Goal: Task Accomplishment & Management: Use online tool/utility

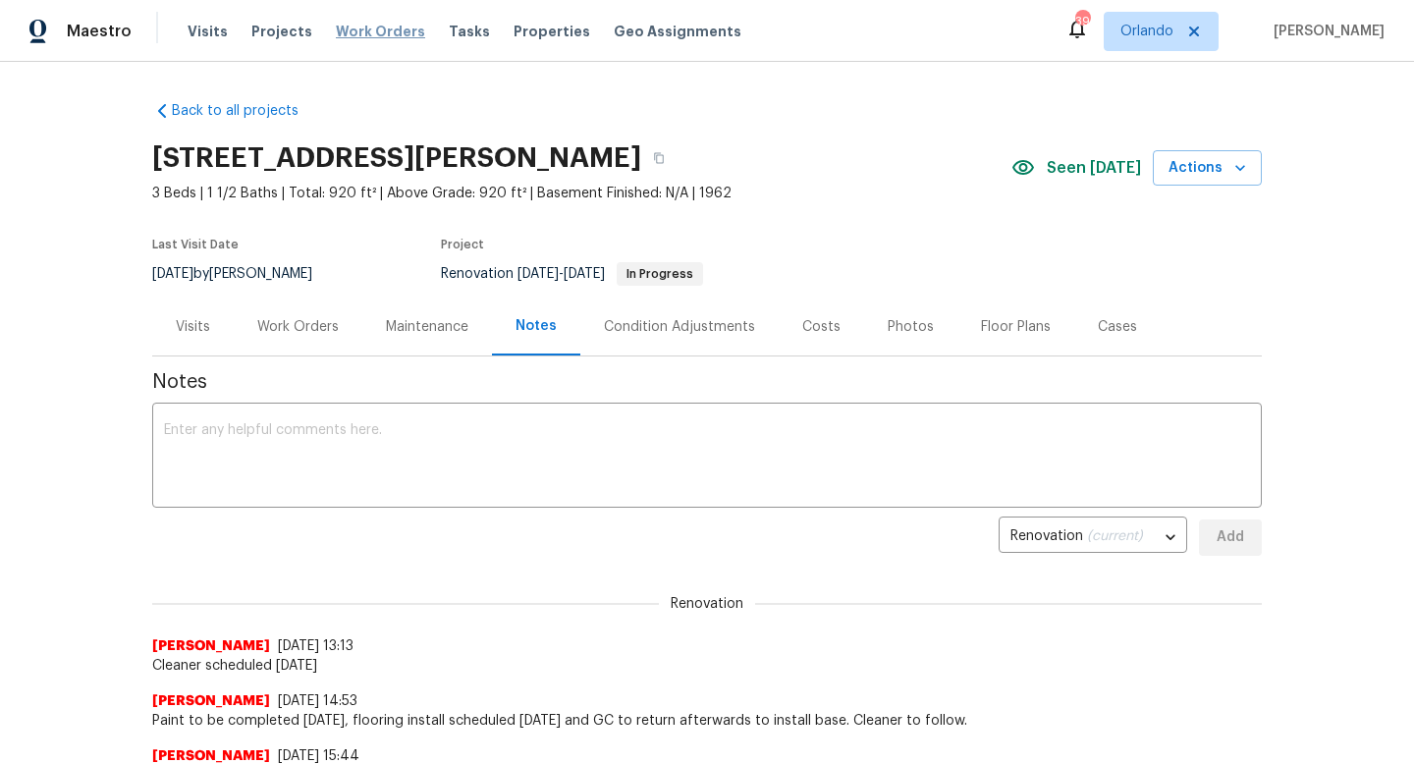
click at [373, 30] on span "Work Orders" at bounding box center [380, 32] width 89 height 20
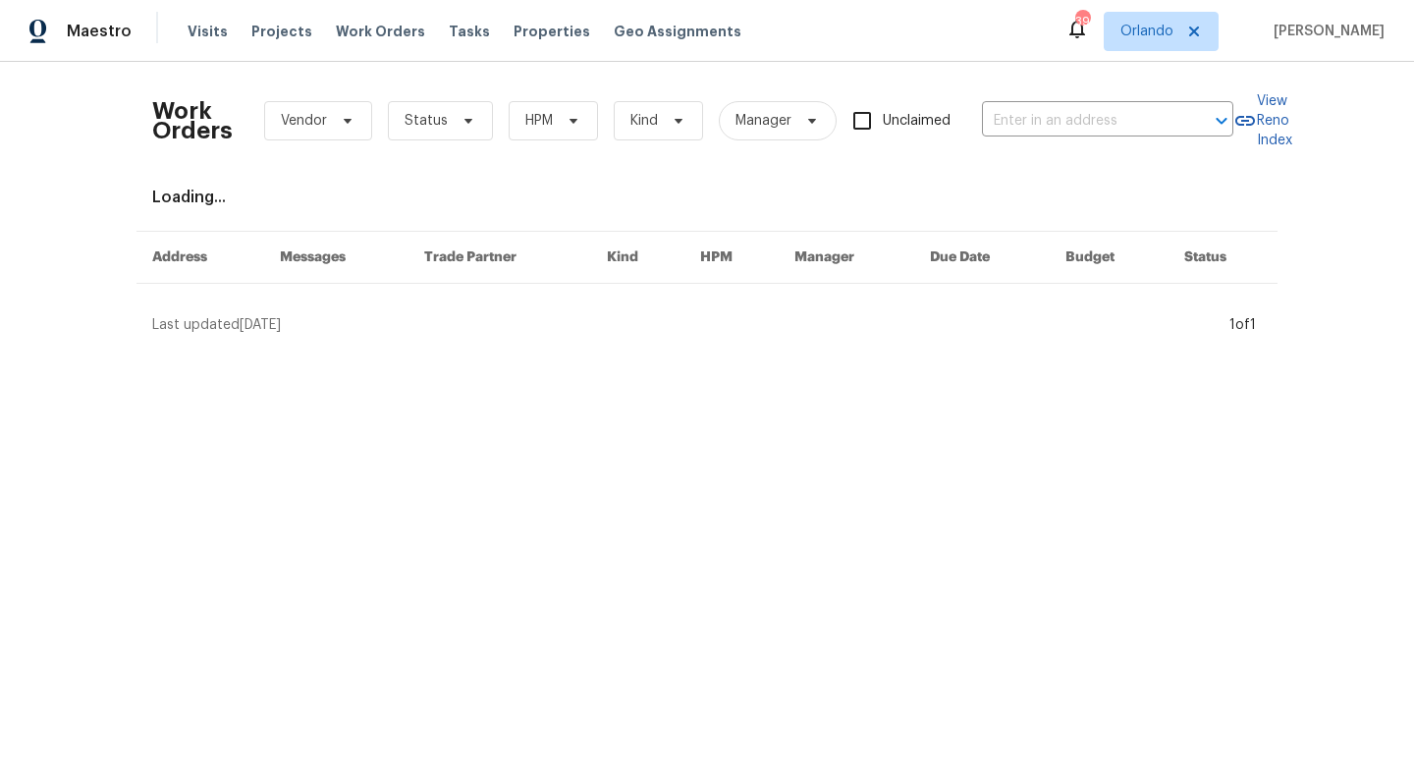
click at [540, 140] on div "Work Orders Vendor Status HPM Kind Manager Unclaimed ​" at bounding box center [692, 121] width 1081 height 86
click at [547, 123] on span "HPM" at bounding box center [538, 121] width 27 height 20
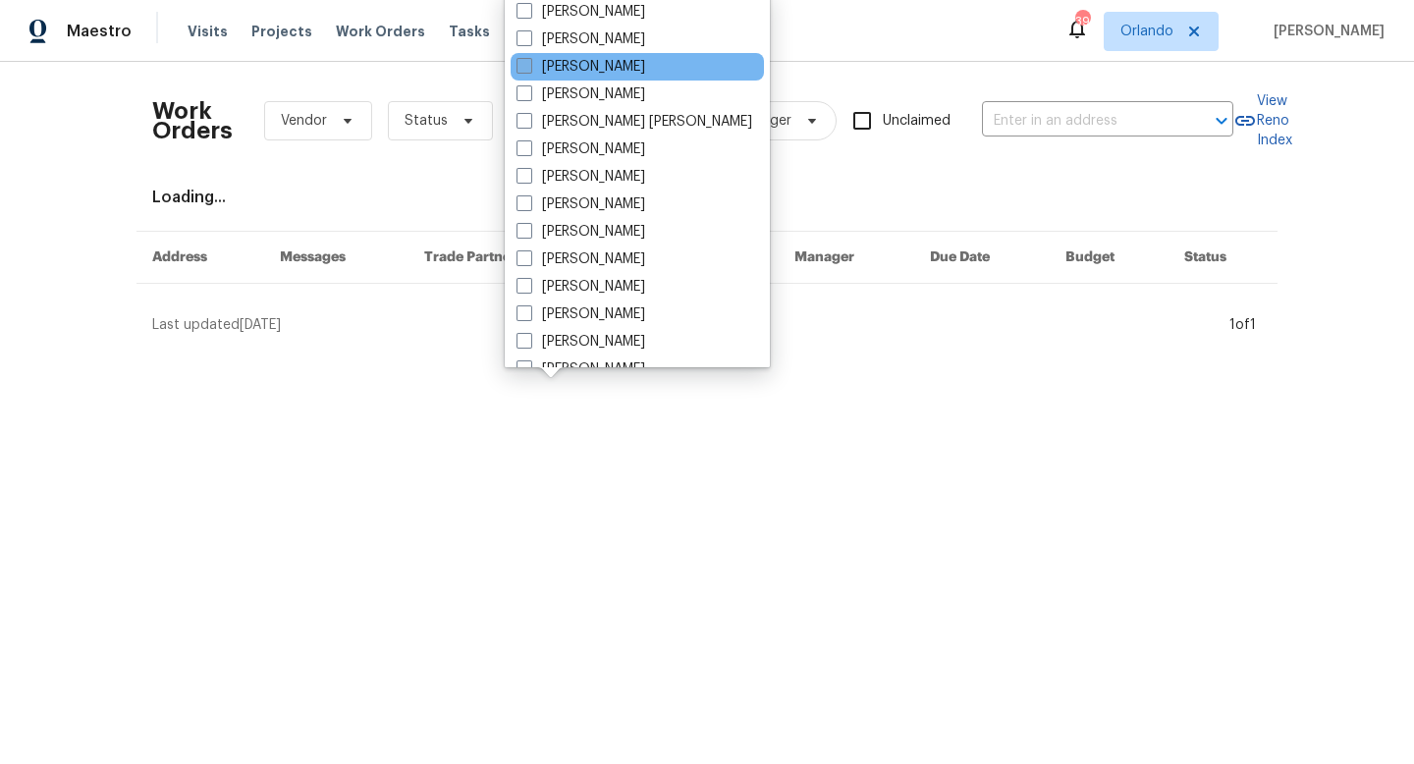
click at [536, 69] on label "[PERSON_NAME]" at bounding box center [581, 67] width 129 height 20
click at [529, 69] on input "[PERSON_NAME]" at bounding box center [523, 63] width 13 height 13
checkbox input "true"
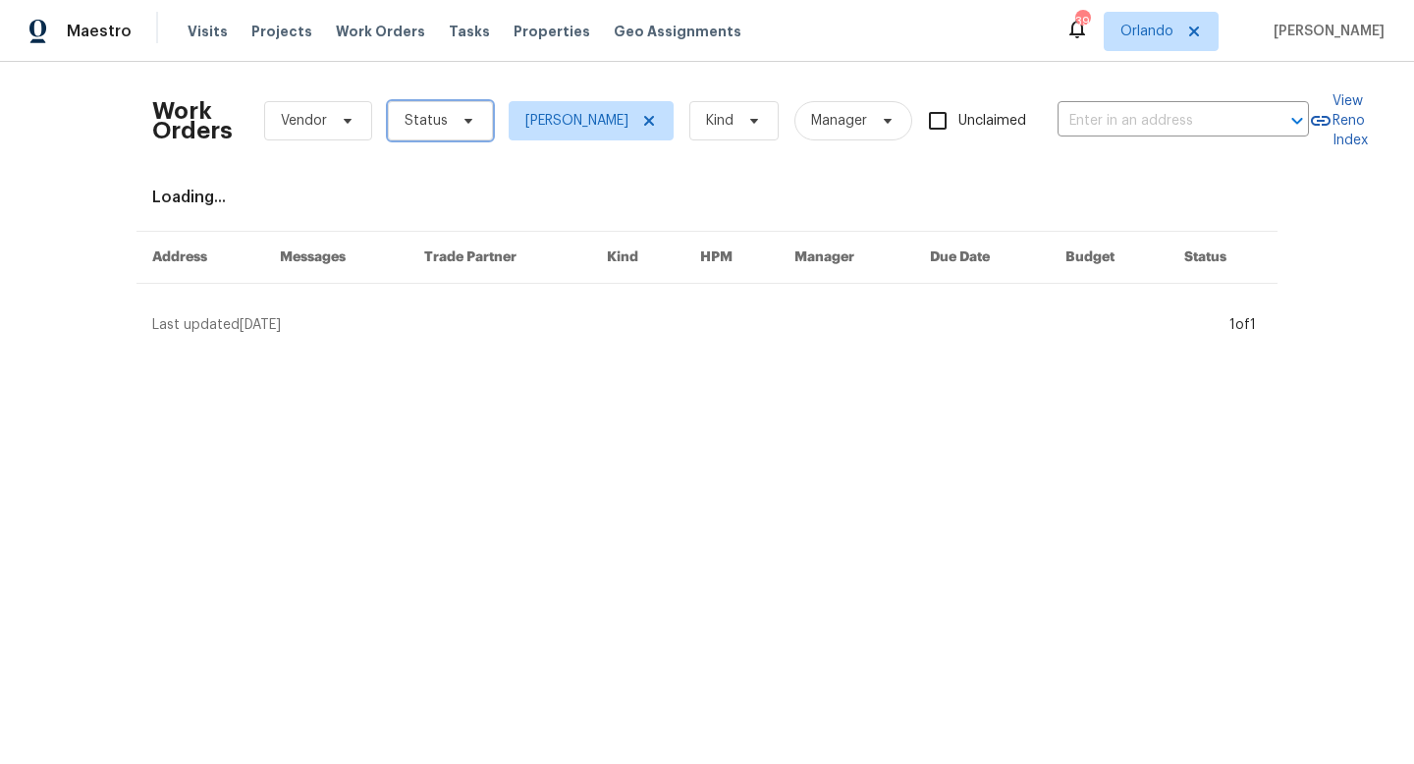
click at [474, 115] on span "Status" at bounding box center [440, 120] width 105 height 39
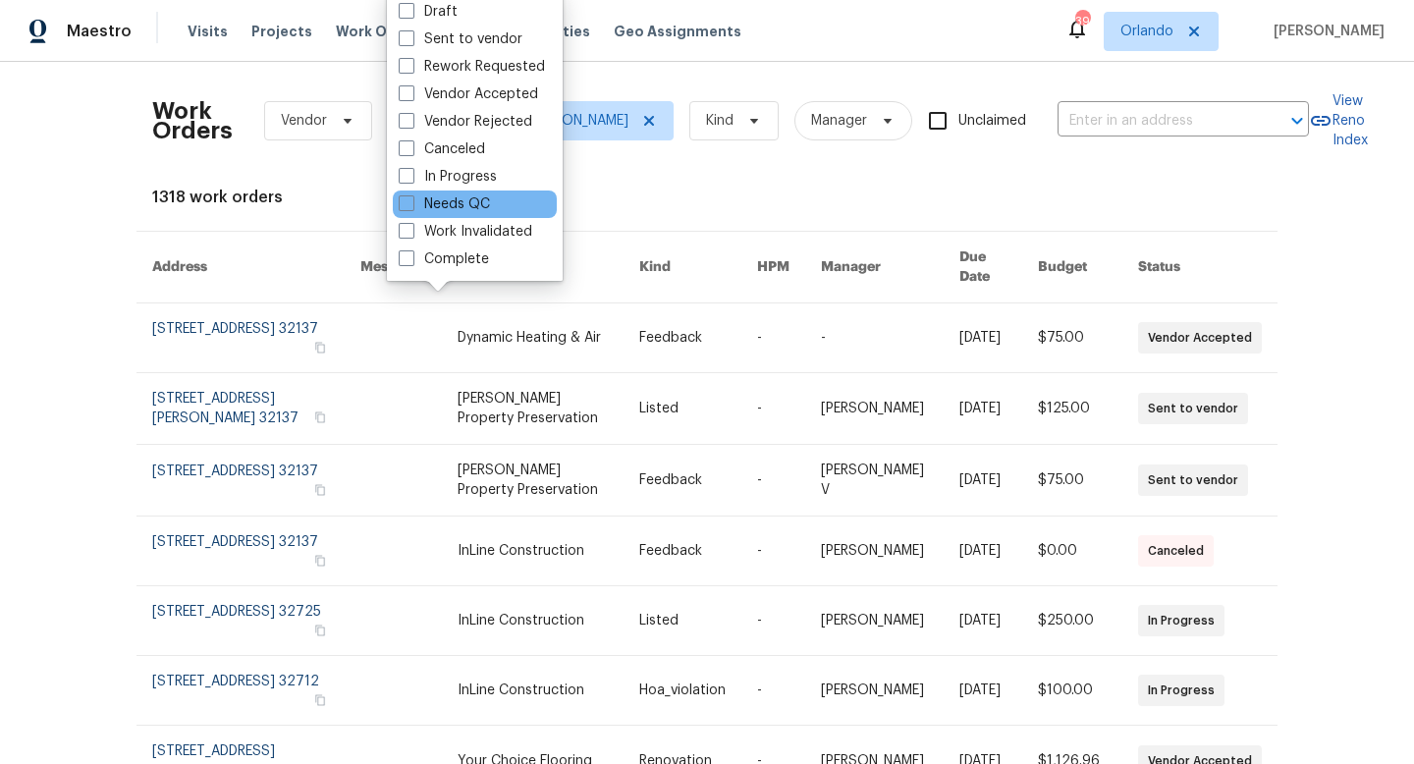
click at [408, 193] on div "Needs QC" at bounding box center [475, 204] width 164 height 27
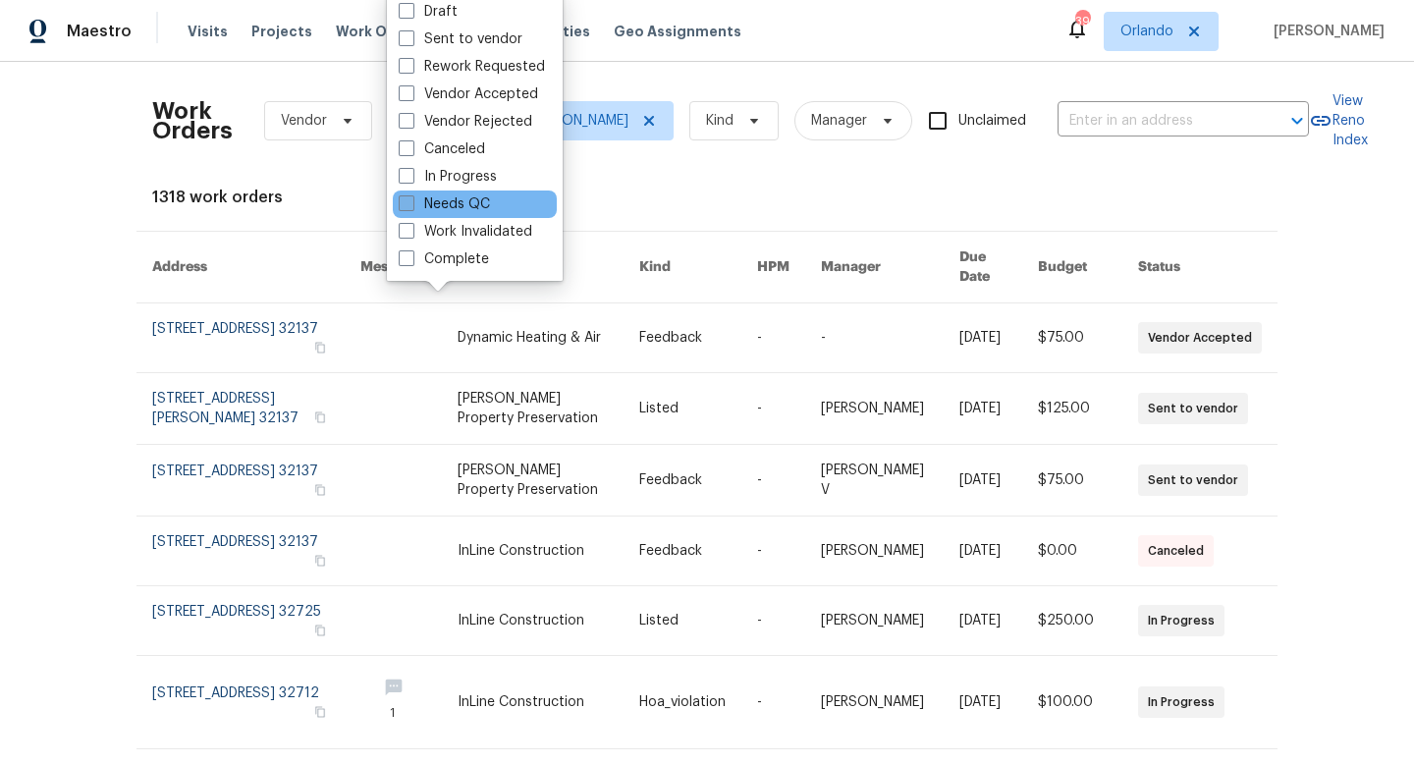
click at [408, 207] on span at bounding box center [407, 203] width 16 height 16
click at [408, 207] on input "Needs QC" at bounding box center [405, 200] width 13 height 13
checkbox input "true"
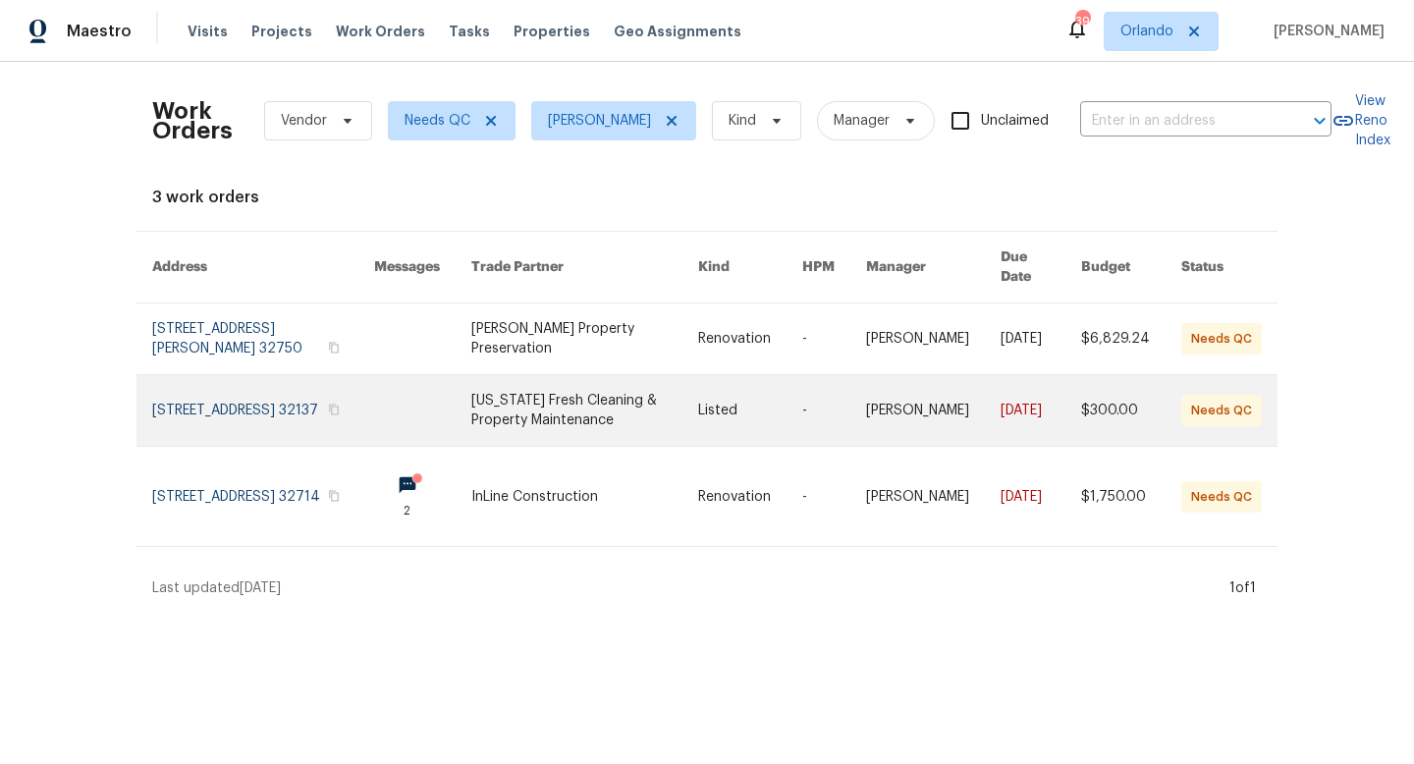
click at [580, 399] on link at bounding box center [584, 410] width 227 height 71
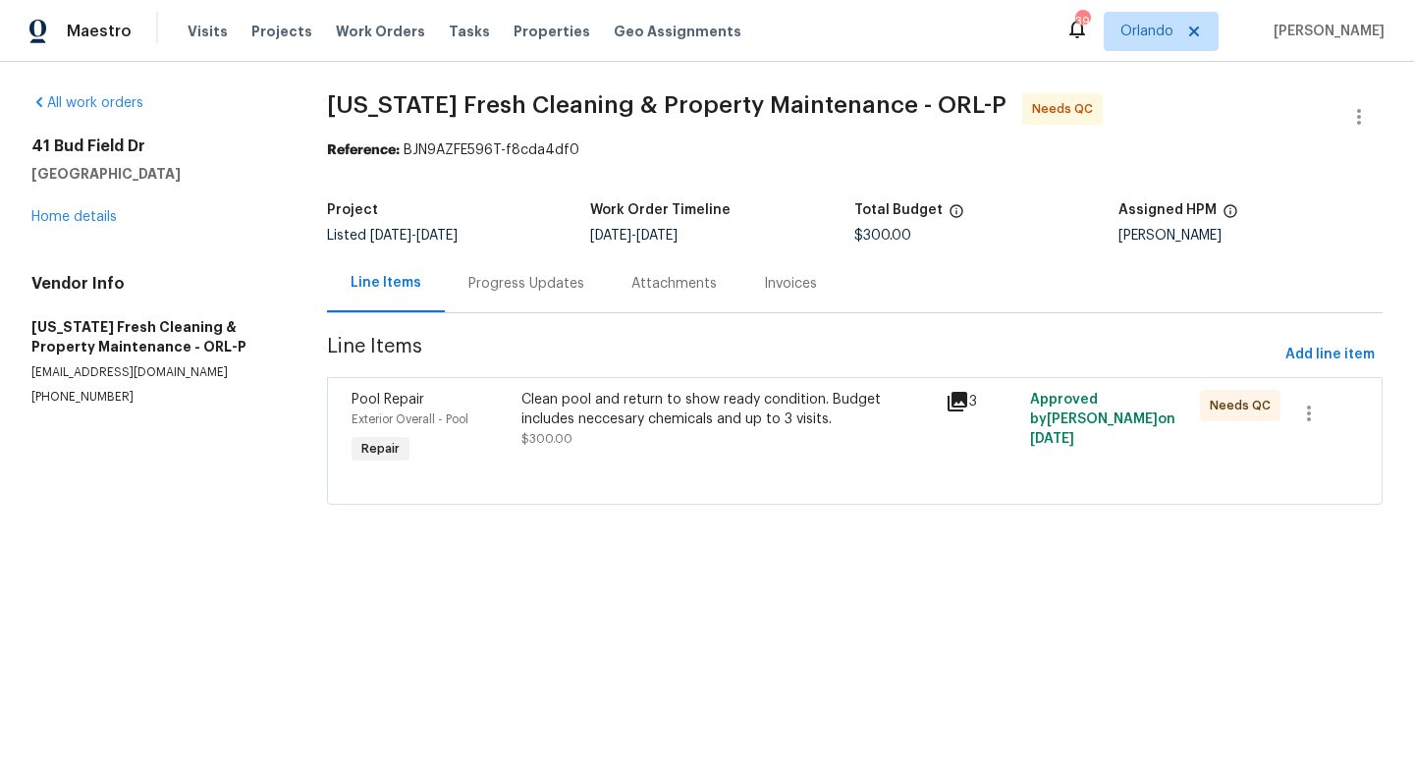
click at [651, 420] on div "Clean pool and return to show ready condition. Budget includes neccesary chemic…" at bounding box center [727, 409] width 412 height 39
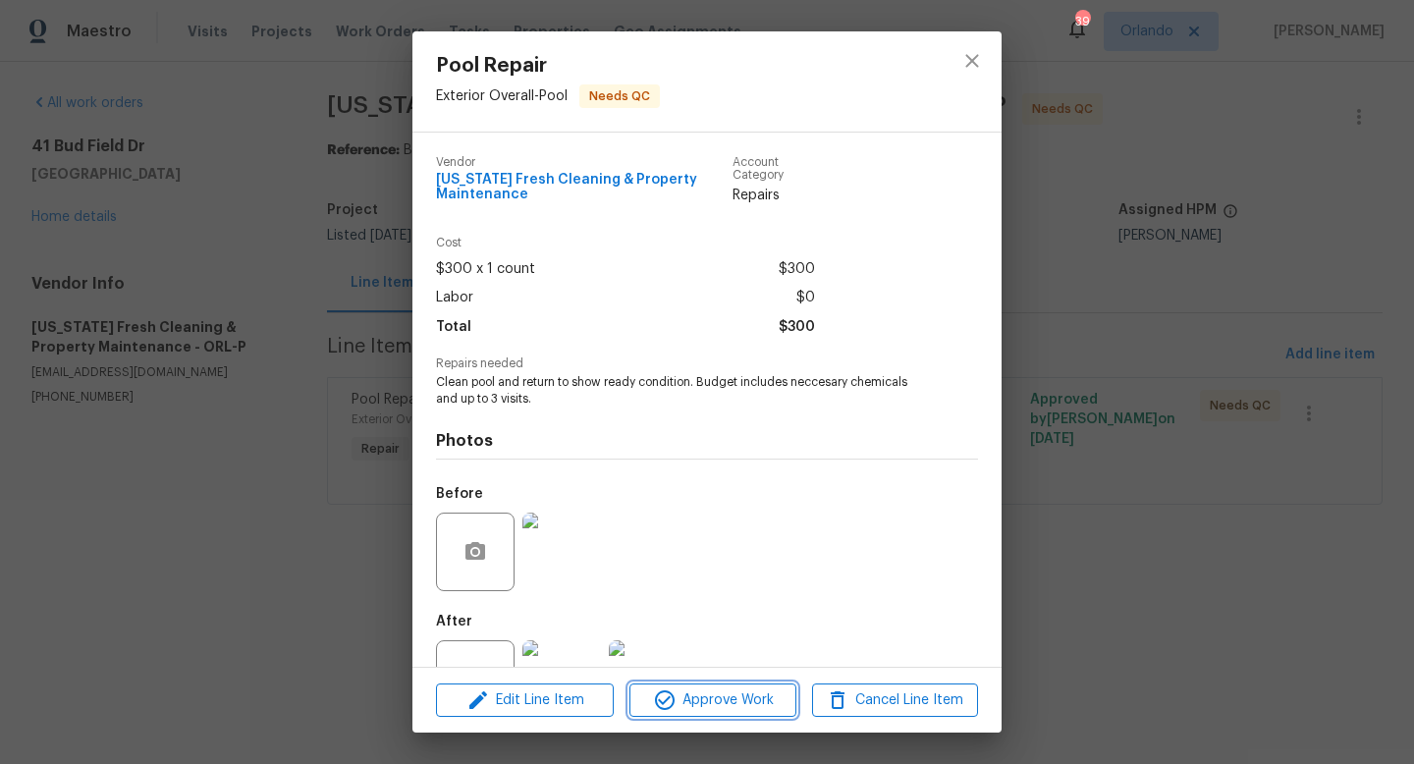
click at [732, 698] on span "Approve Work" at bounding box center [712, 700] width 154 height 25
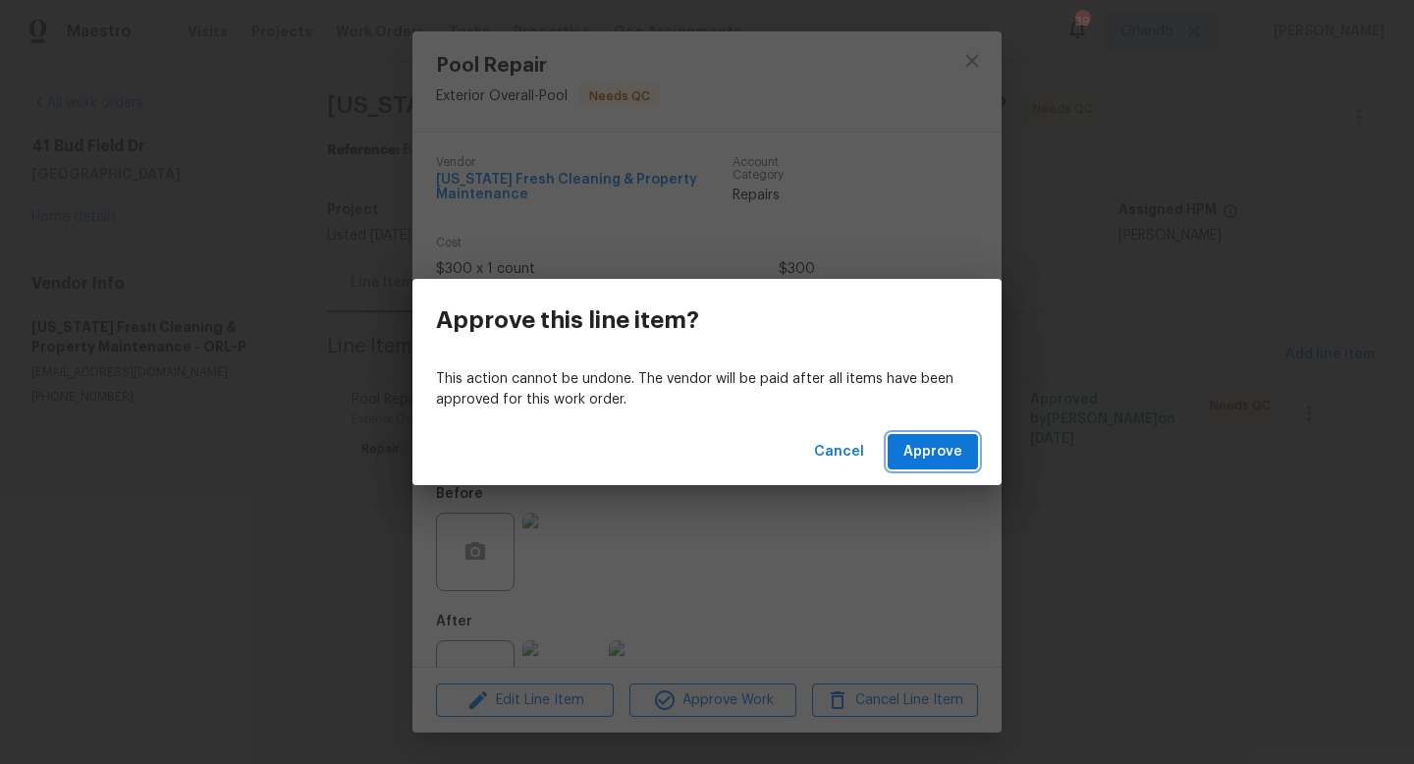
click at [959, 457] on span "Approve" at bounding box center [933, 452] width 59 height 25
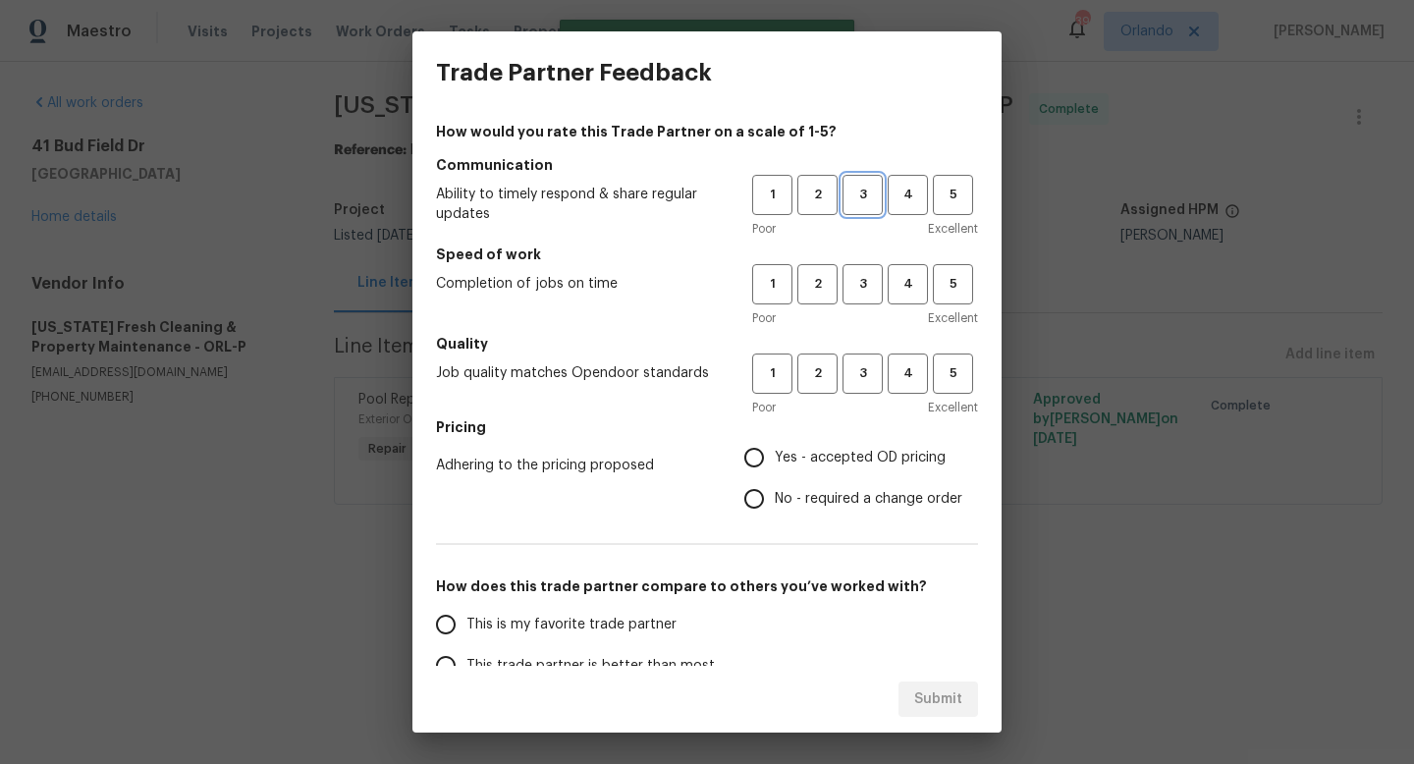
click at [879, 213] on button "3" at bounding box center [863, 195] width 40 height 40
click at [890, 210] on button "4" at bounding box center [908, 195] width 40 height 40
click at [918, 368] on span "4" at bounding box center [908, 373] width 36 height 23
click at [915, 283] on span "4" at bounding box center [908, 284] width 36 height 23
click at [862, 445] on label "Yes - accepted OD pricing" at bounding box center [848, 457] width 229 height 41
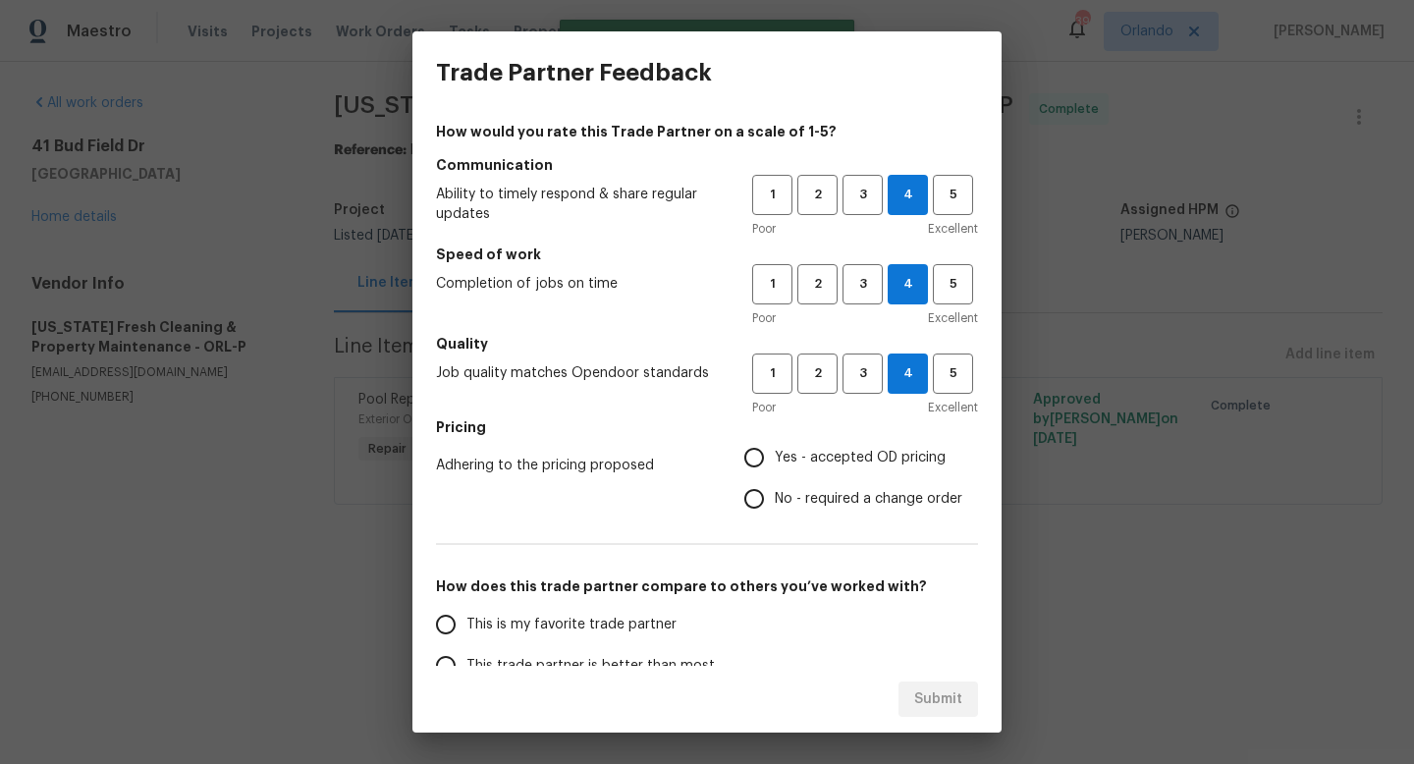
click at [775, 445] on input "Yes - accepted OD pricing" at bounding box center [754, 457] width 41 height 41
radio input "true"
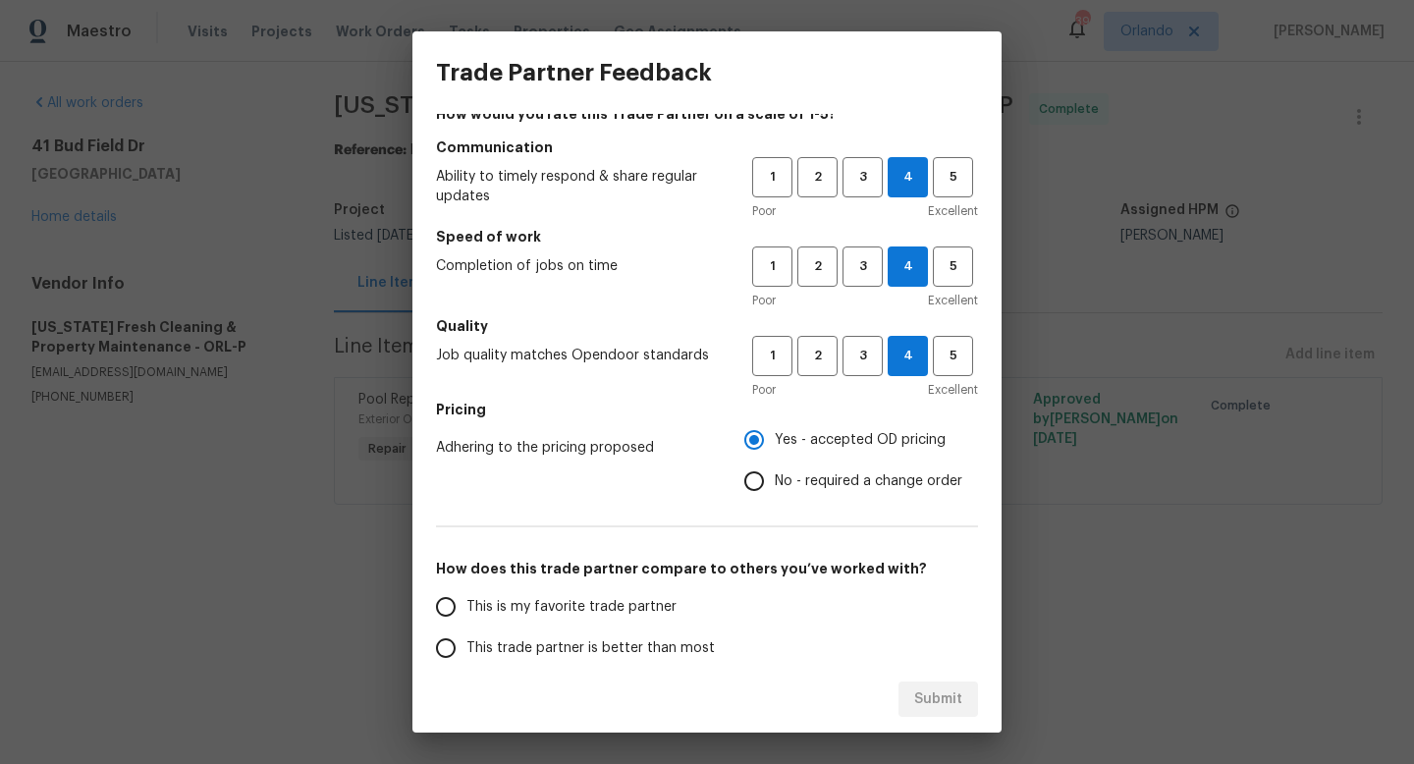
click at [662, 631] on label "This trade partner is better than most" at bounding box center [580, 648] width 310 height 41
click at [466, 631] on input "This trade partner is better than most" at bounding box center [445, 648] width 41 height 41
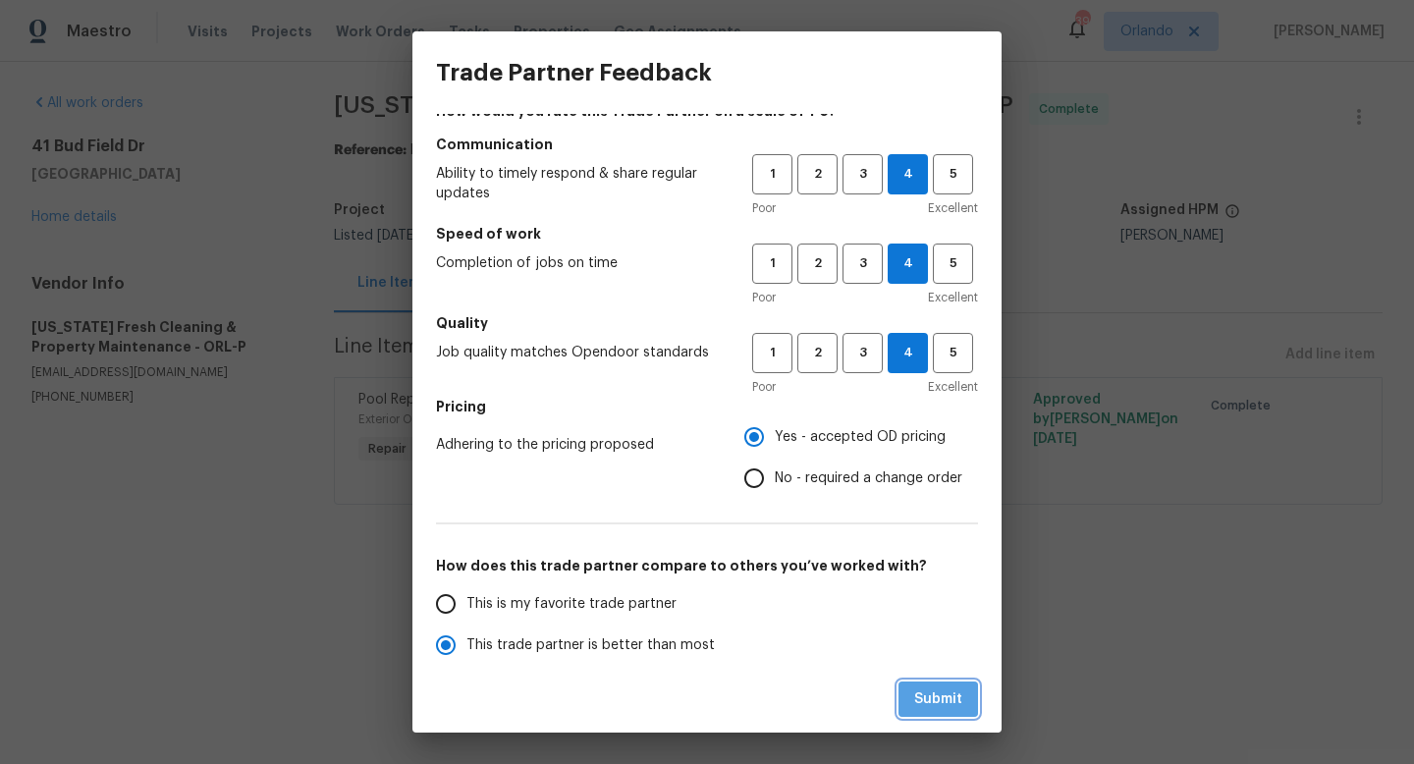
click at [927, 682] on button "Submit" at bounding box center [939, 700] width 80 height 36
radio input "true"
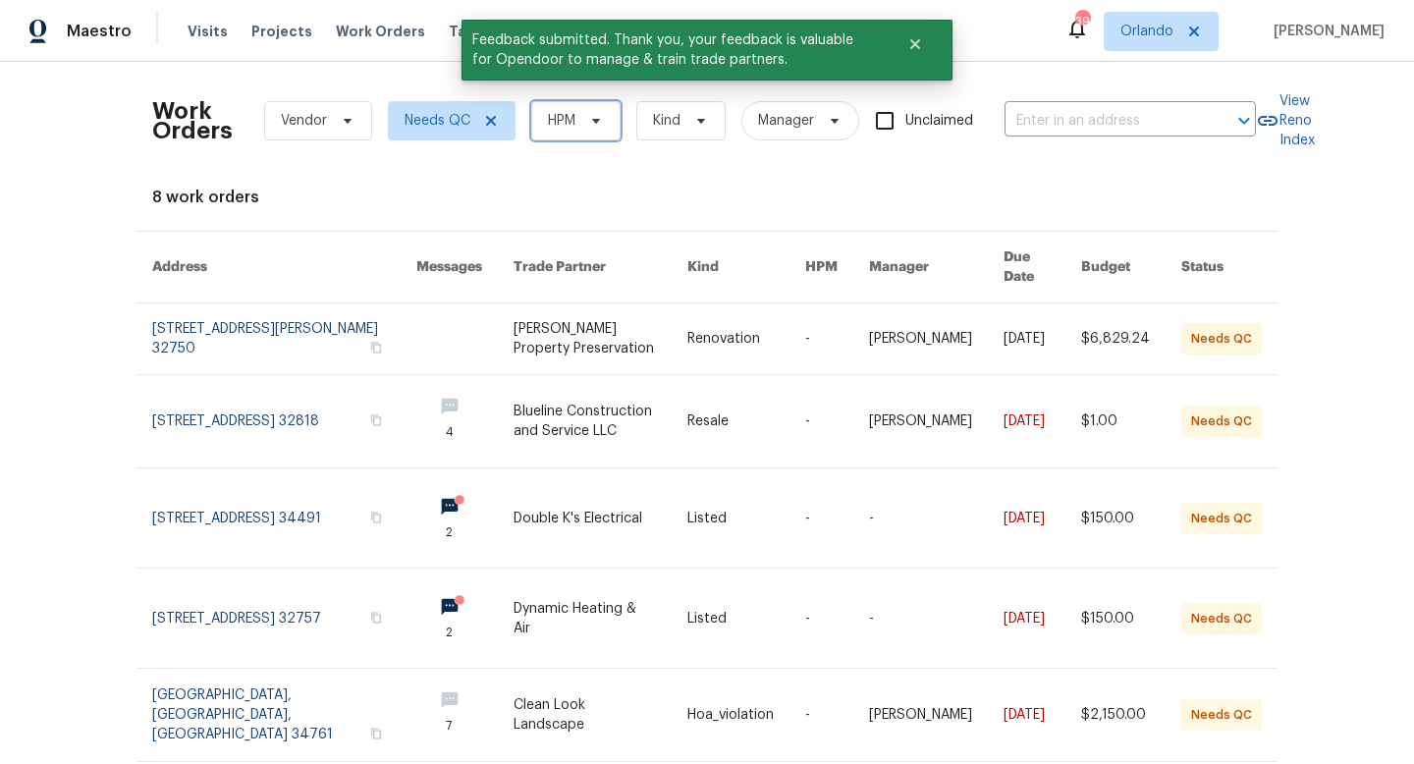
click at [549, 123] on span "HPM" at bounding box center [561, 121] width 27 height 20
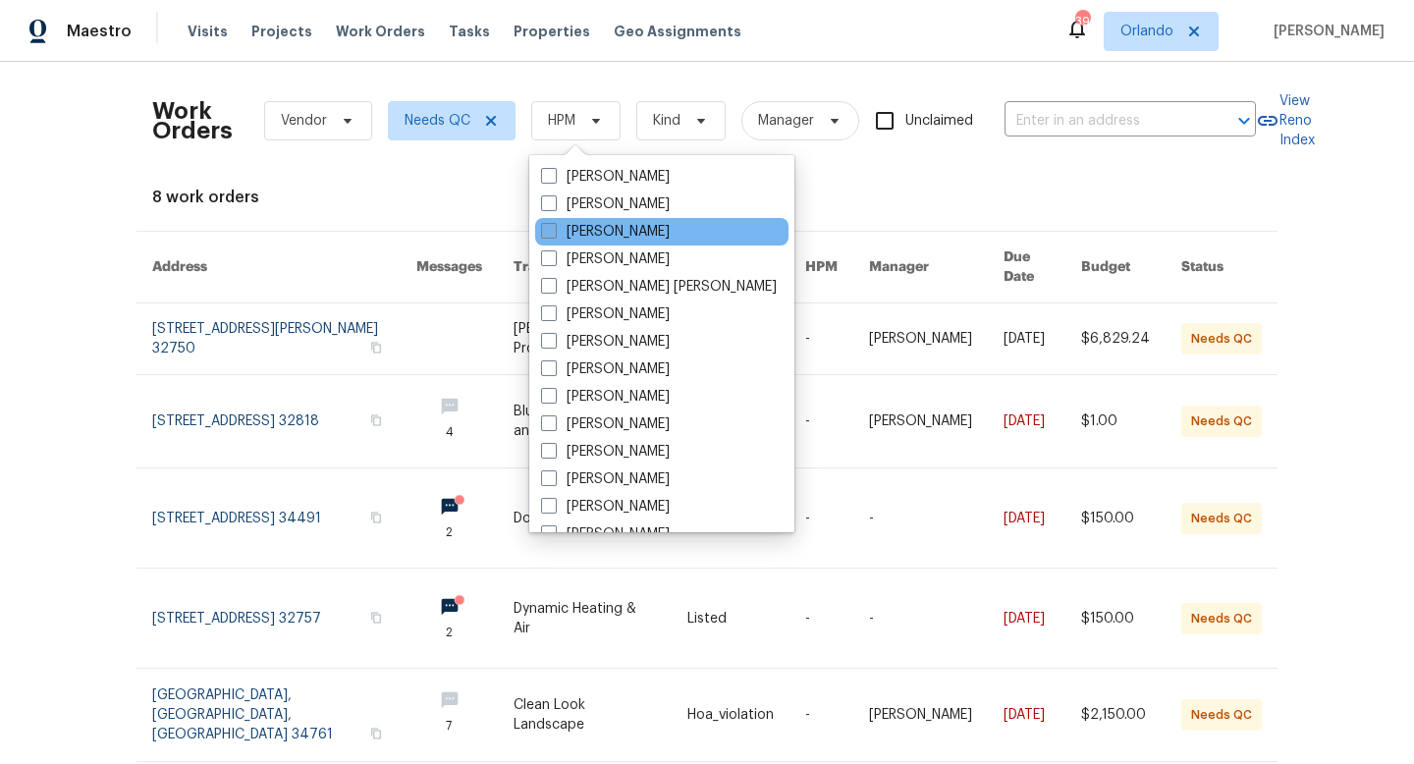
click at [555, 238] on span at bounding box center [549, 231] width 16 height 16
click at [554, 235] on input "[PERSON_NAME]" at bounding box center [547, 228] width 13 height 13
checkbox input "true"
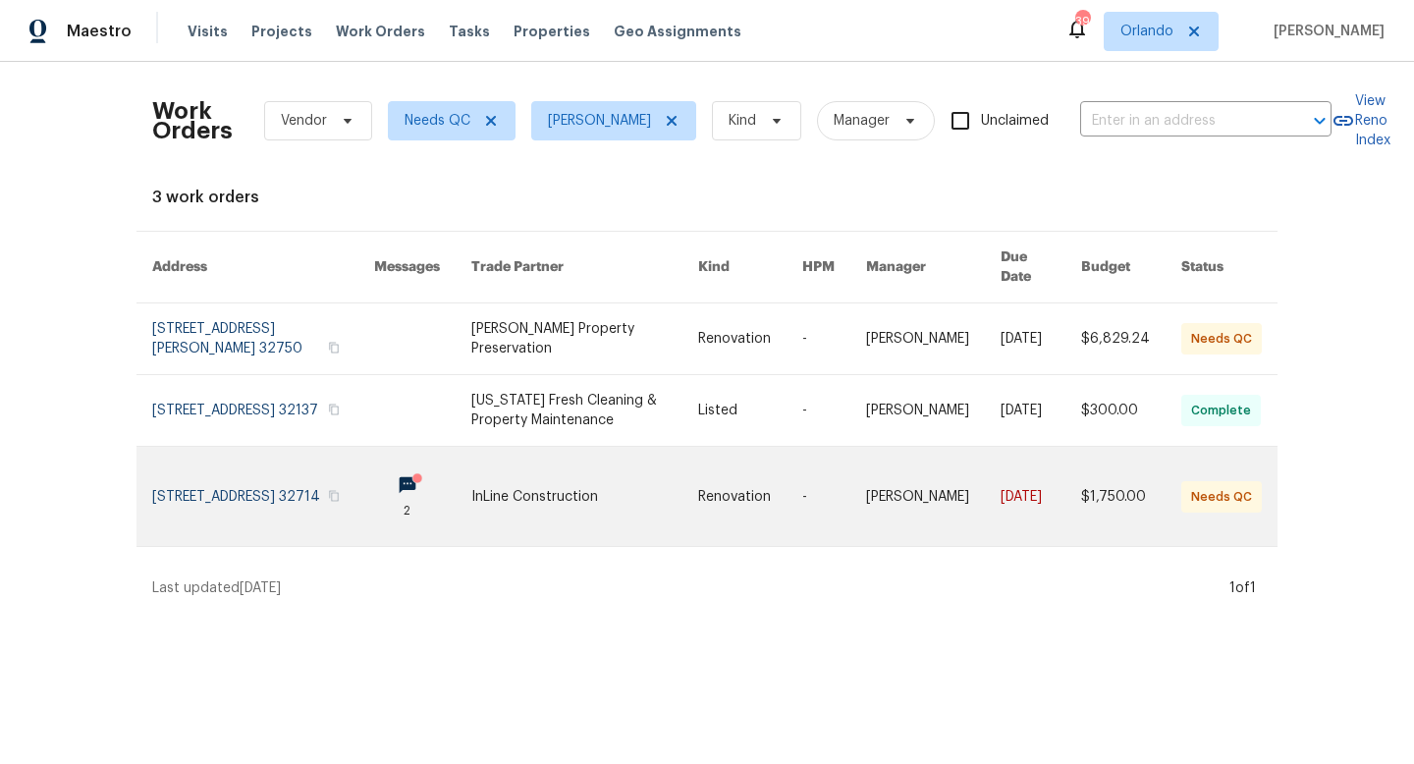
click at [582, 477] on link at bounding box center [584, 496] width 227 height 99
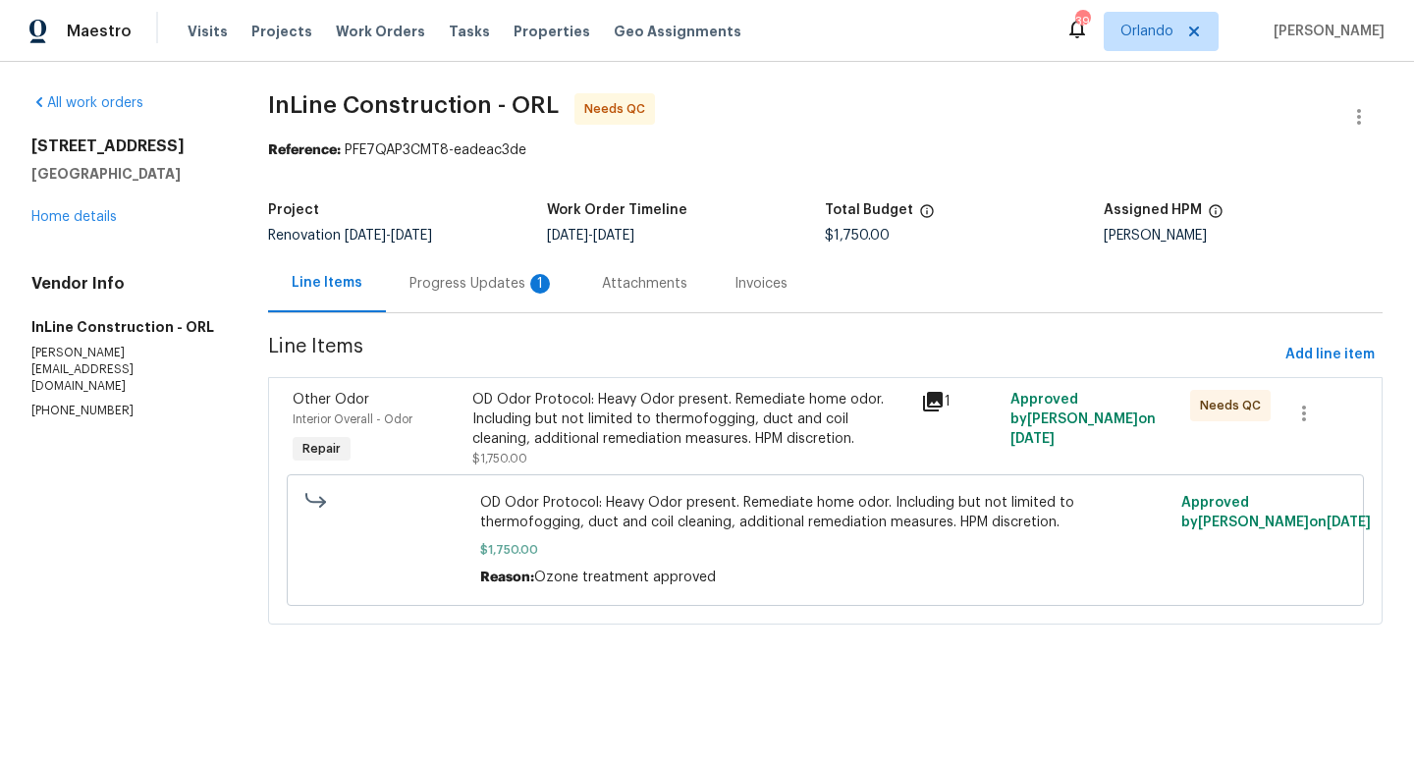
click at [612, 432] on div "OD Odor Protocol: Heavy Odor present. Remediate home odor. Including but not li…" at bounding box center [690, 419] width 437 height 59
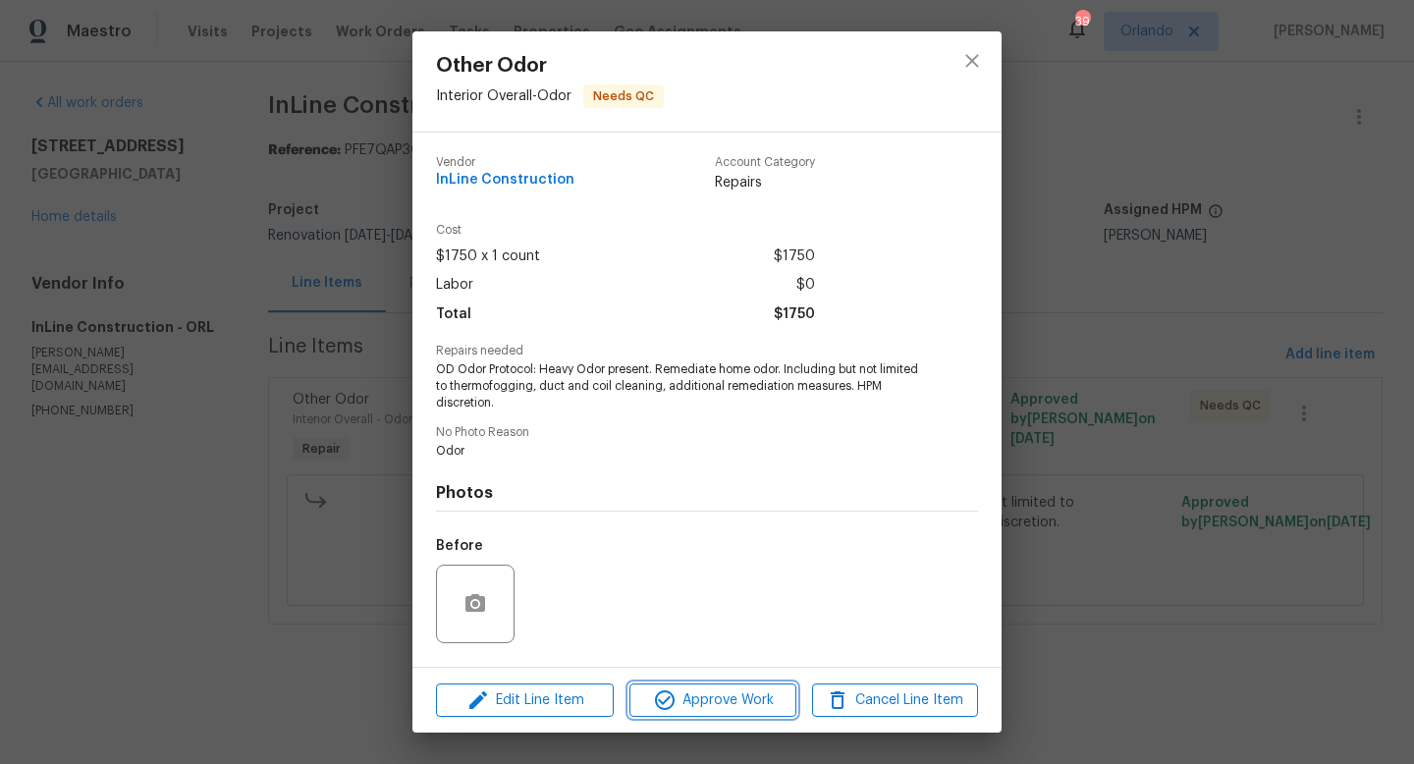
click at [696, 694] on span "Approve Work" at bounding box center [712, 700] width 154 height 25
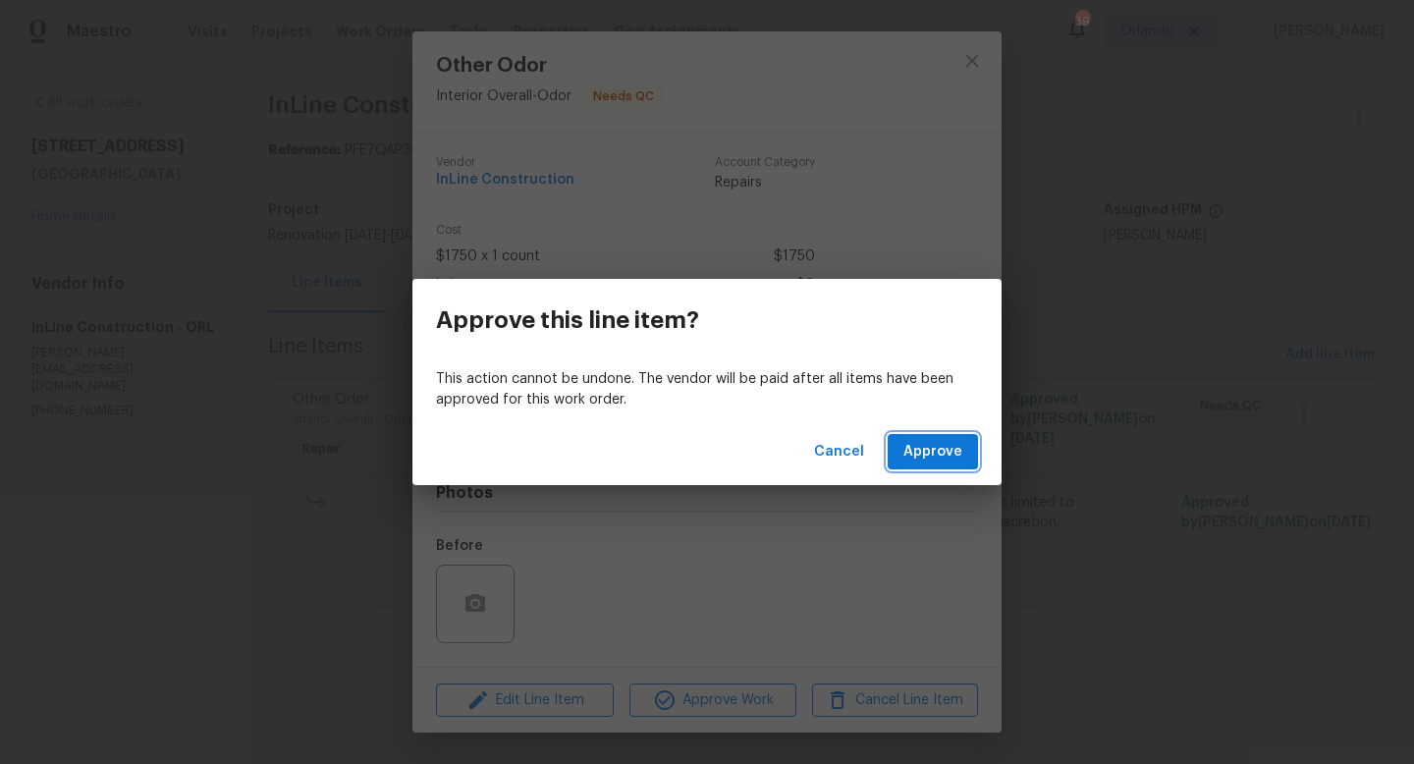
click at [927, 448] on span "Approve" at bounding box center [933, 452] width 59 height 25
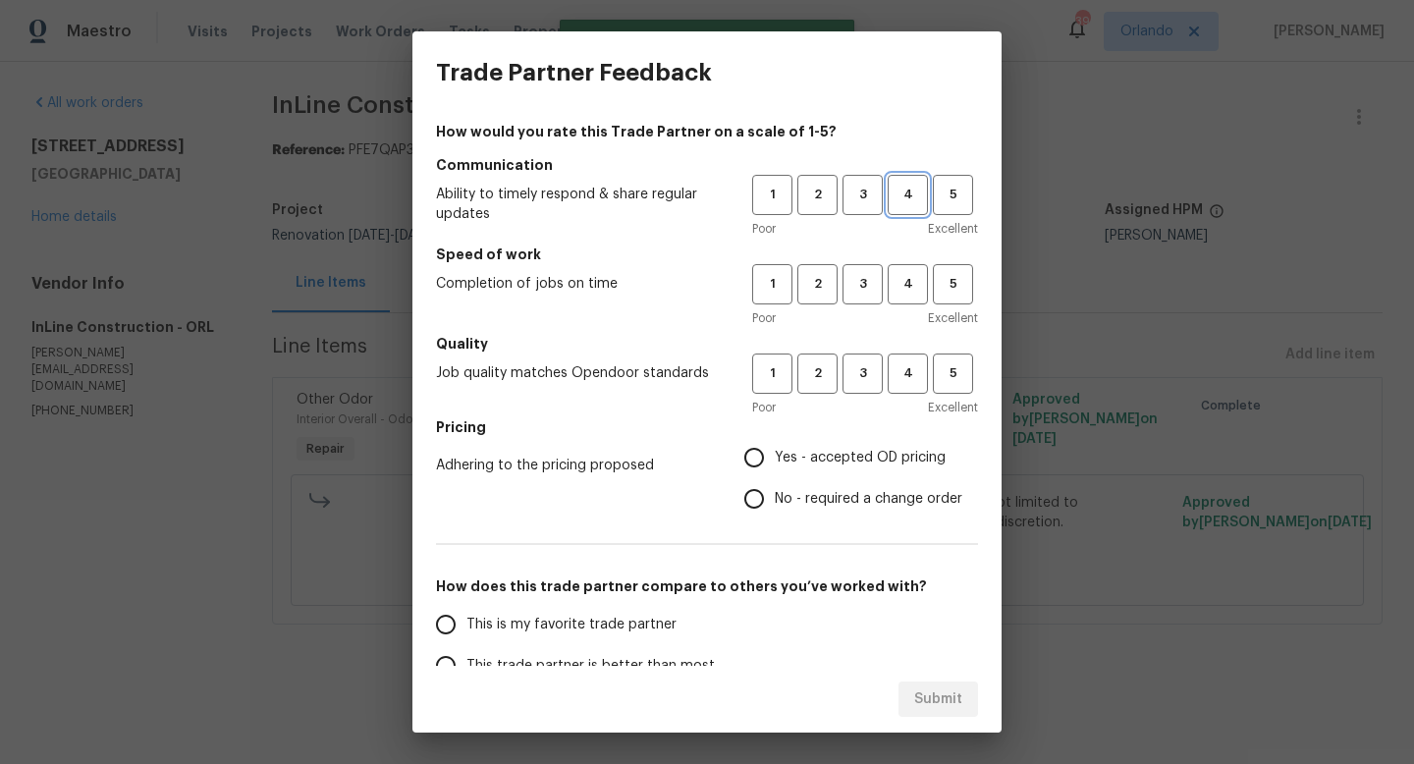
click at [910, 194] on span "4" at bounding box center [908, 195] width 36 height 23
click at [908, 243] on div "How would you rate this Trade Partner on a scale of 1-5? Communication Ability …" at bounding box center [707, 506] width 542 height 769
click at [906, 304] on div "1 2 3 4 5 Poor Excellent" at bounding box center [865, 296] width 226 height 64
click at [898, 352] on h5 "Quality" at bounding box center [707, 344] width 542 height 20
click at [905, 305] on div "1 2 3 4 5 Poor Excellent" at bounding box center [865, 296] width 226 height 64
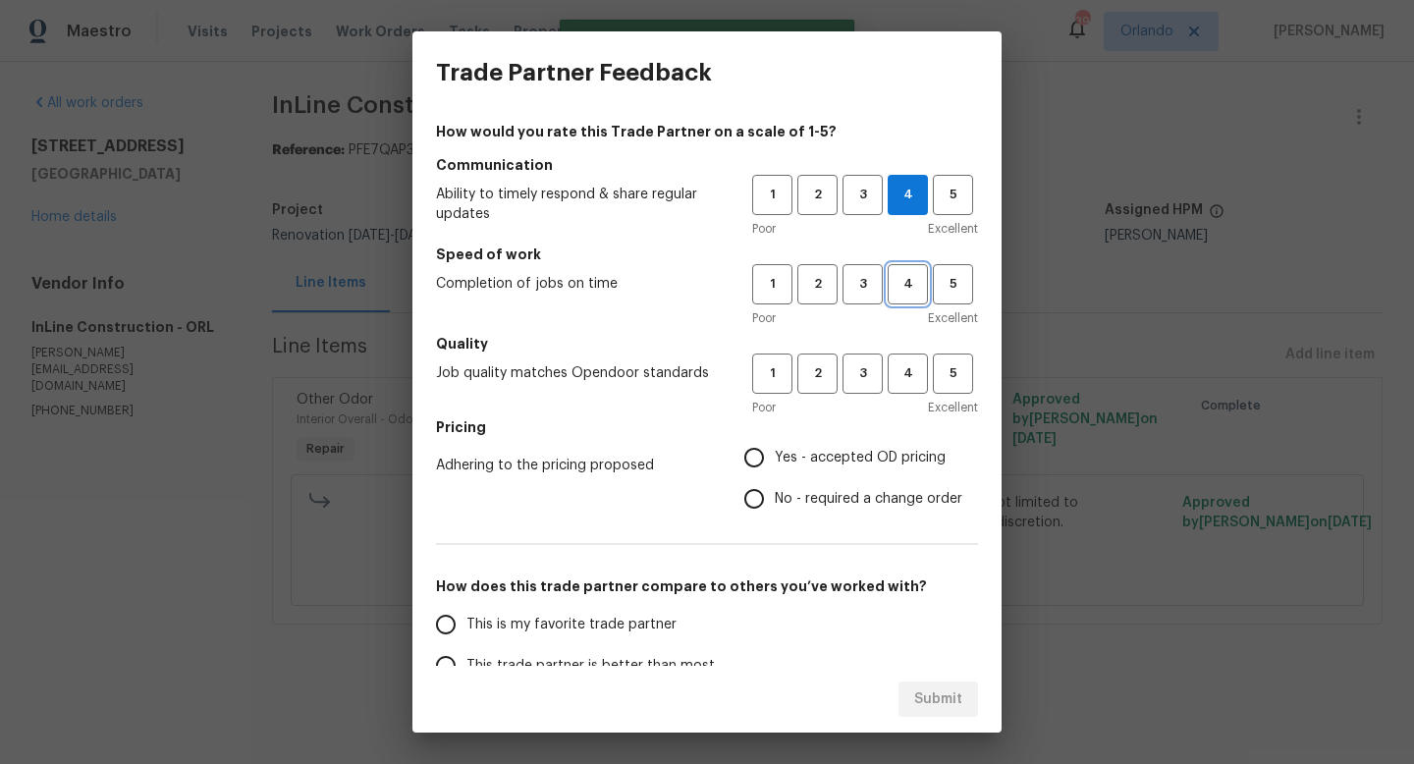
click at [910, 287] on span "4" at bounding box center [908, 284] width 36 height 23
click at [905, 372] on span "4" at bounding box center [908, 373] width 36 height 23
click at [841, 448] on span "Yes - accepted OD pricing" at bounding box center [860, 458] width 171 height 21
click at [775, 447] on input "Yes - accepted OD pricing" at bounding box center [754, 457] width 41 height 41
radio input "true"
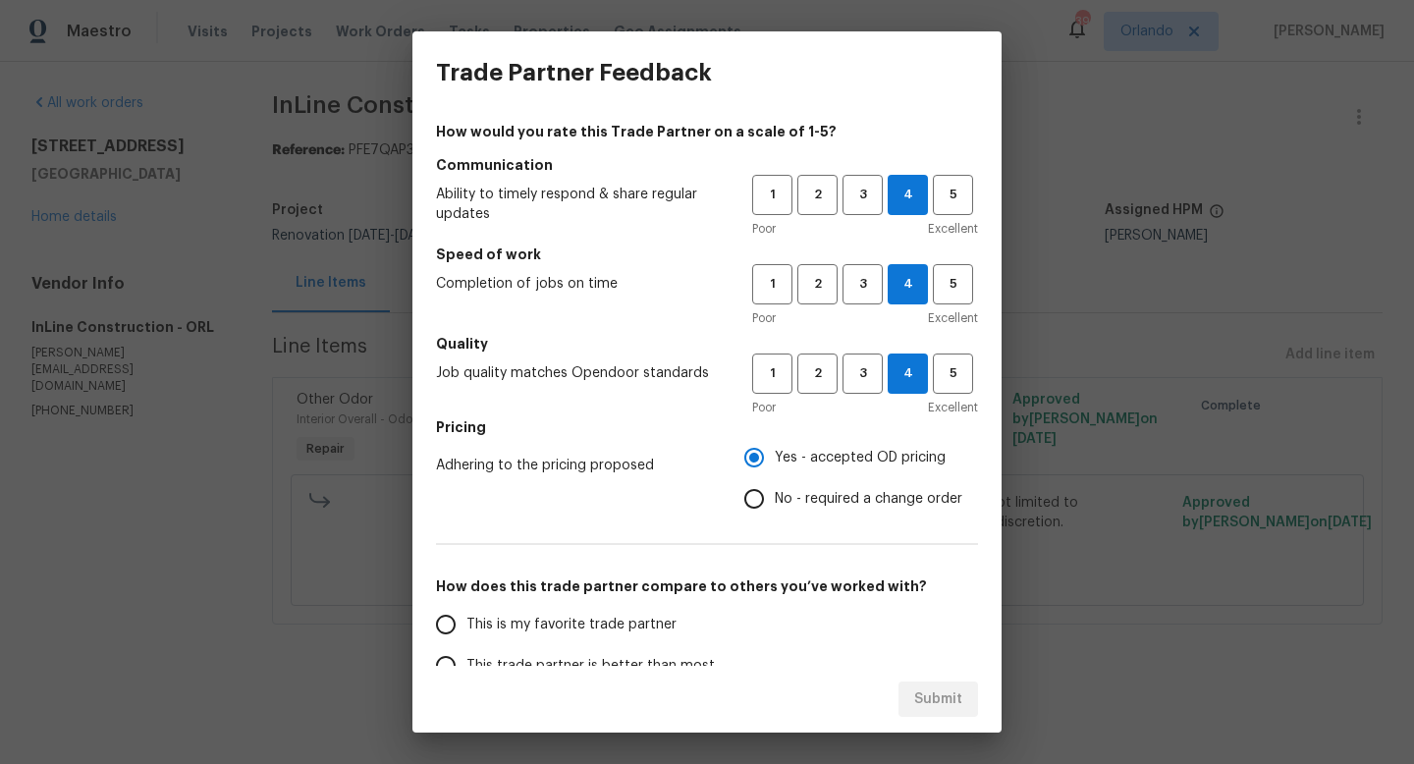
click at [595, 669] on div "Submit" at bounding box center [706, 700] width 589 height 68
click at [602, 661] on span "This trade partner is better than most" at bounding box center [590, 666] width 248 height 21
click at [466, 661] on input "This trade partner is better than most" at bounding box center [445, 665] width 41 height 41
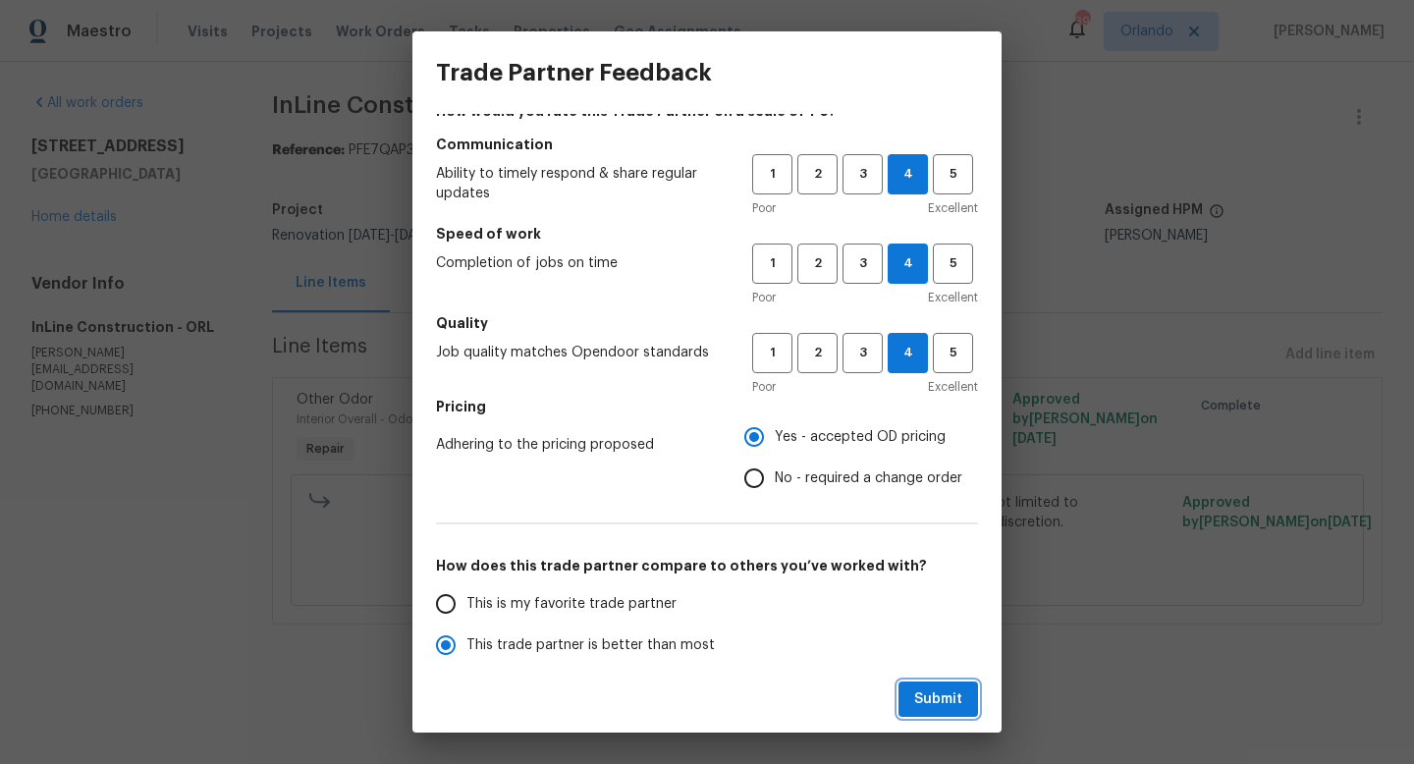
click at [930, 696] on span "Submit" at bounding box center [938, 699] width 48 height 25
radio input "true"
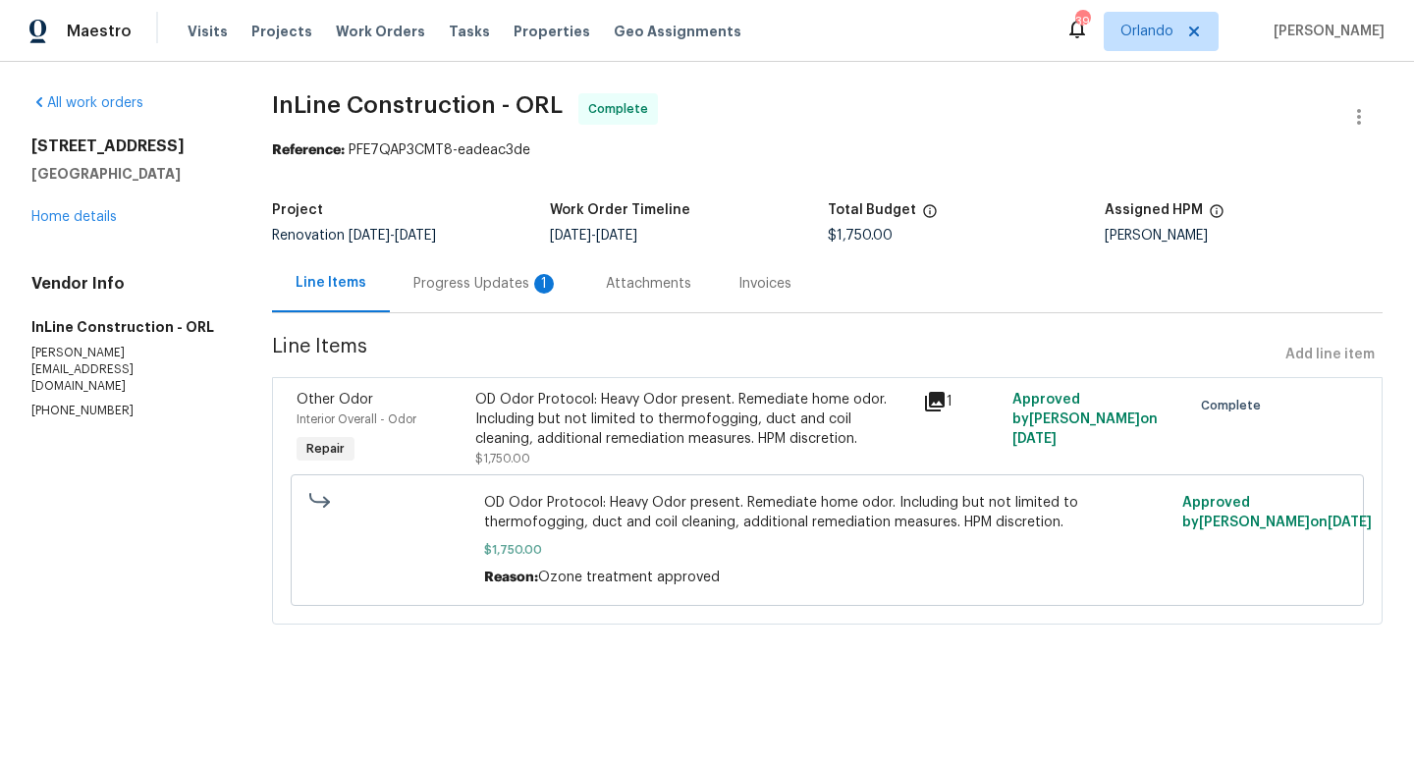
radio input "false"
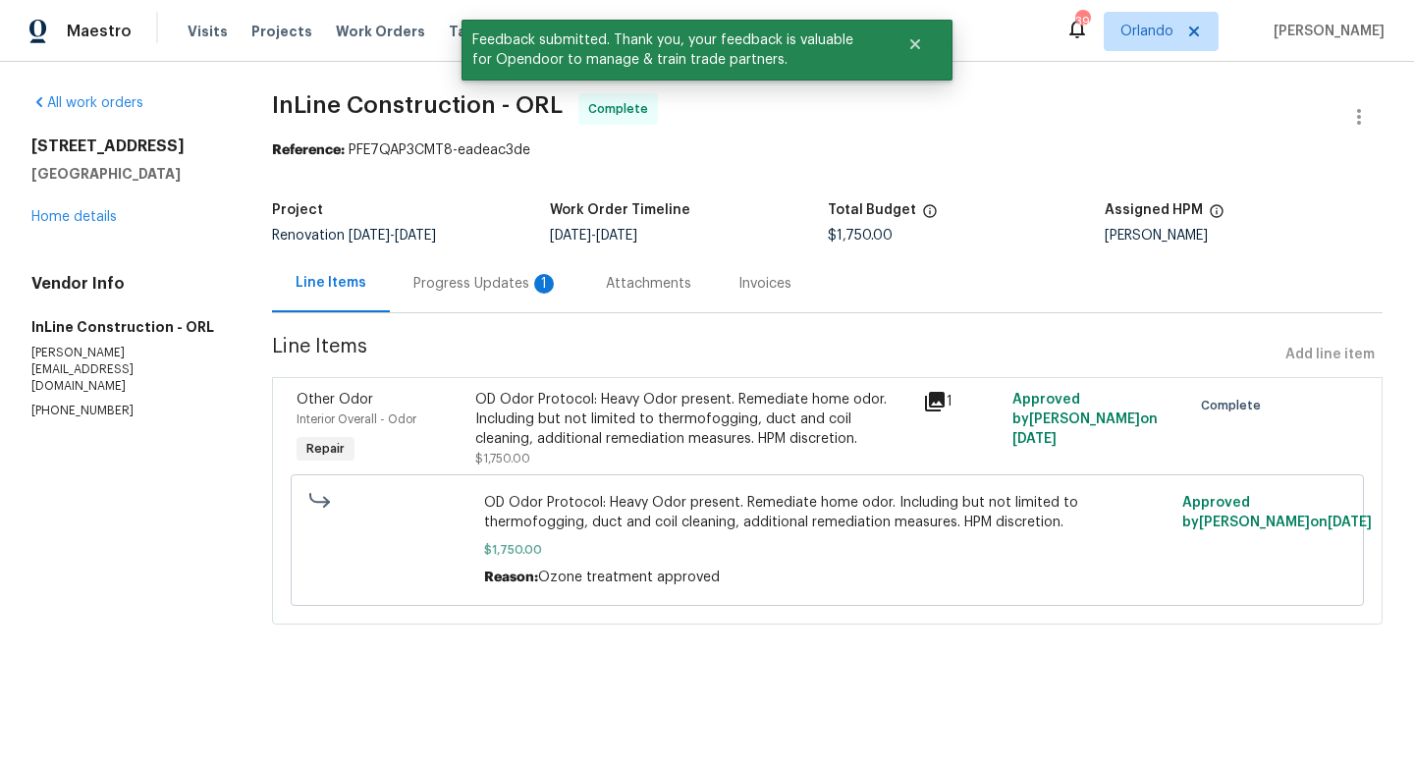
click at [480, 299] on div "Progress Updates 1" at bounding box center [486, 283] width 192 height 58
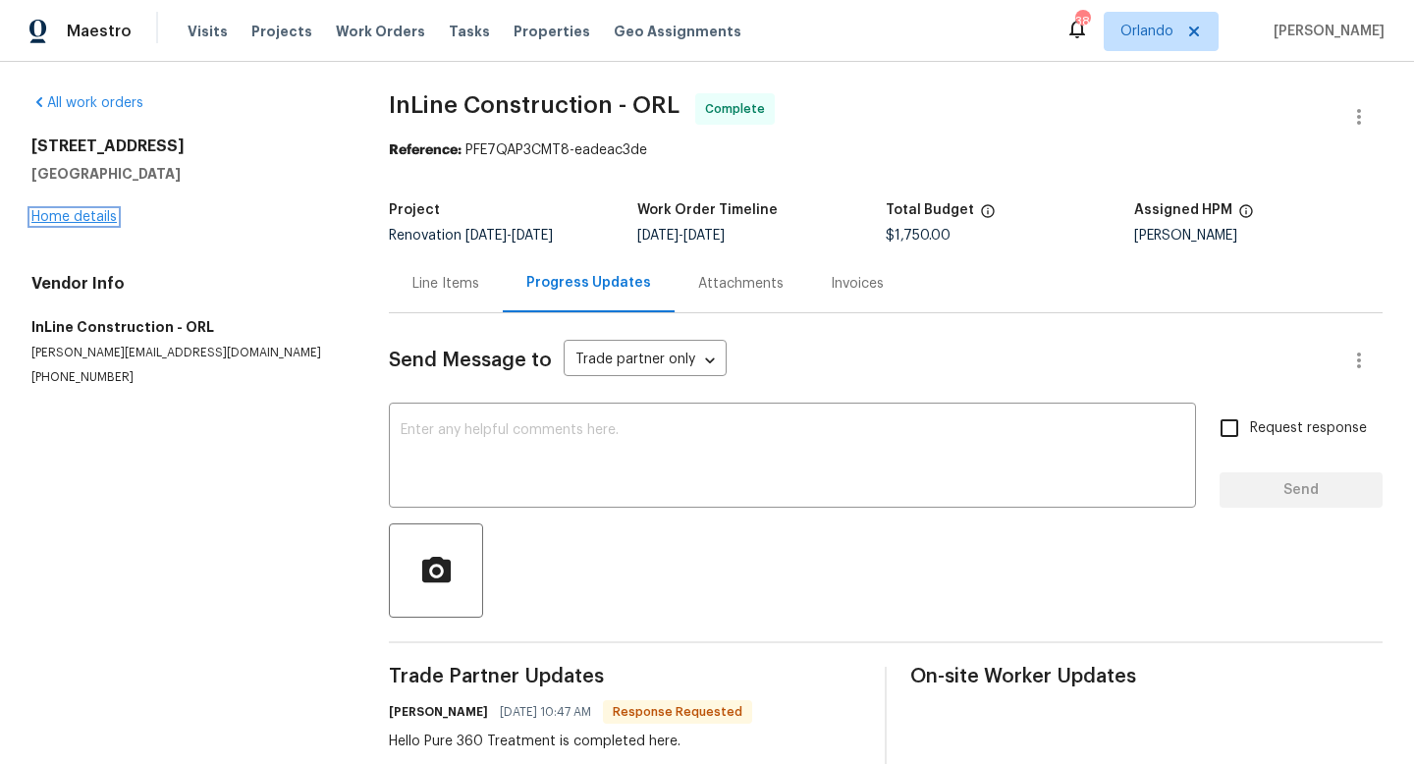
click at [88, 215] on link "Home details" at bounding box center [73, 217] width 85 height 14
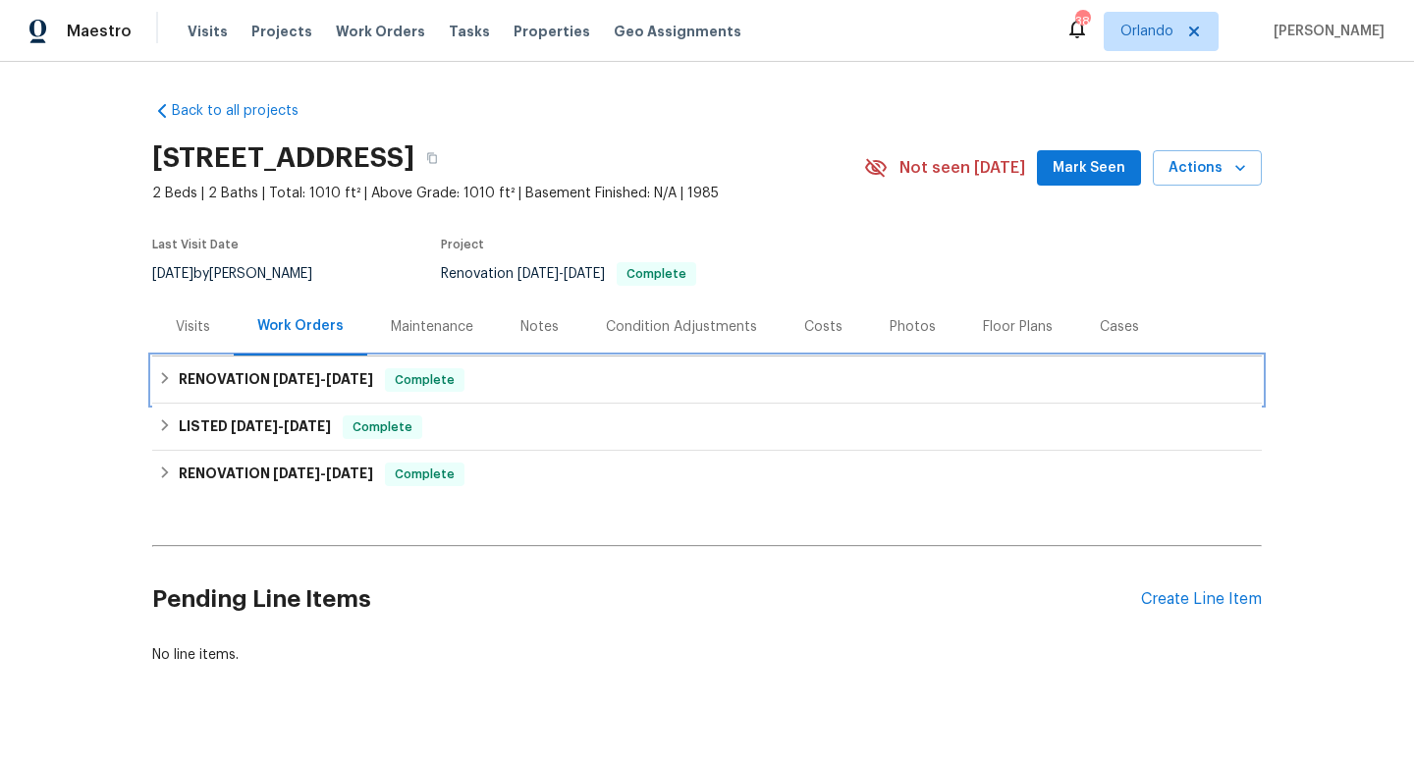
click at [263, 391] on h6 "RENOVATION [DATE] - [DATE]" at bounding box center [276, 380] width 194 height 24
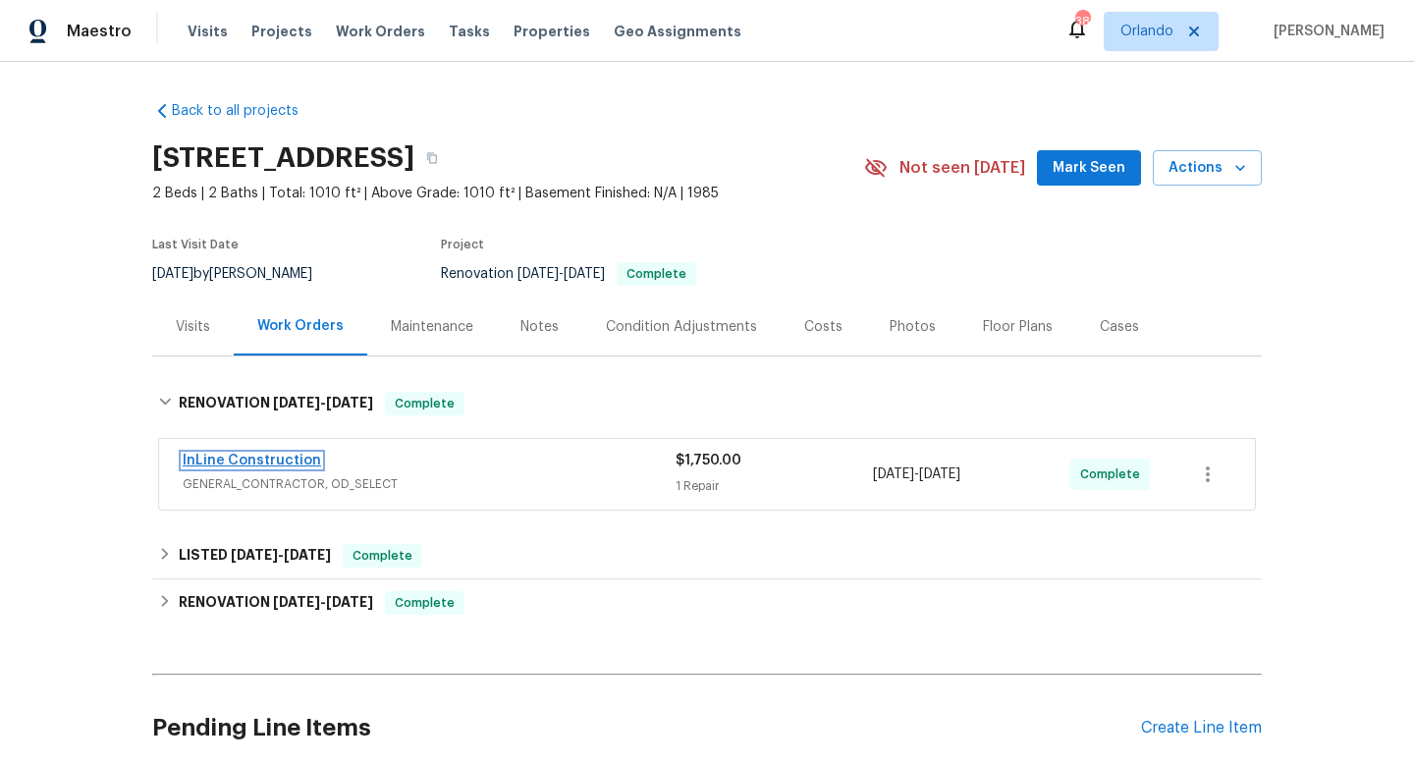
click at [277, 467] on link "InLine Construction" at bounding box center [252, 461] width 138 height 14
